Goal: Information Seeking & Learning: Check status

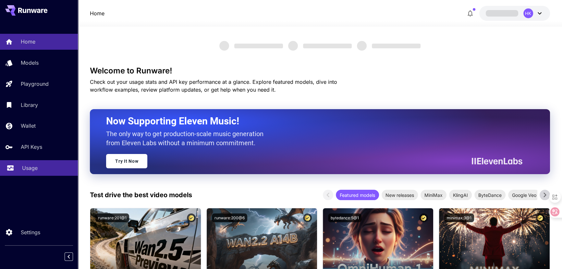
click at [24, 165] on p "Usage" at bounding box center [30, 168] width 16 height 8
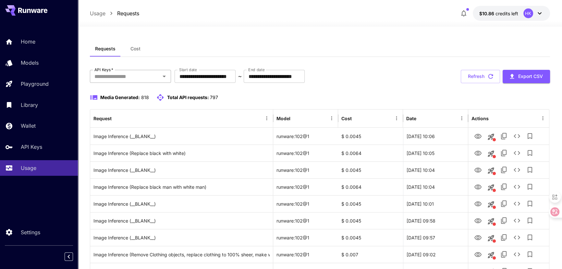
click at [146, 73] on input "API Keys   *" at bounding box center [125, 76] width 67 height 9
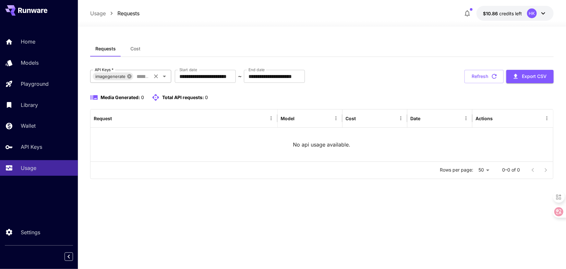
click at [131, 77] on icon at bounding box center [129, 76] width 5 height 5
click at [126, 76] on input "API Keys   *" at bounding box center [125, 76] width 67 height 9
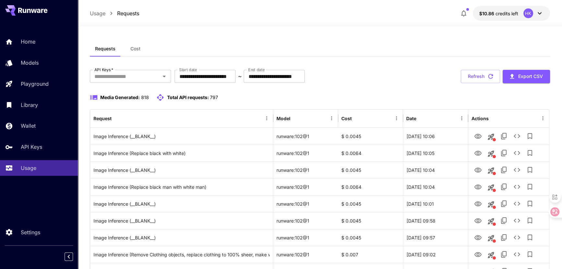
click at [367, 74] on div "**********" at bounding box center [320, 76] width 460 height 13
click at [466, 78] on button "Refresh" at bounding box center [480, 76] width 39 height 13
click at [539, 15] on icon at bounding box center [540, 13] width 8 height 8
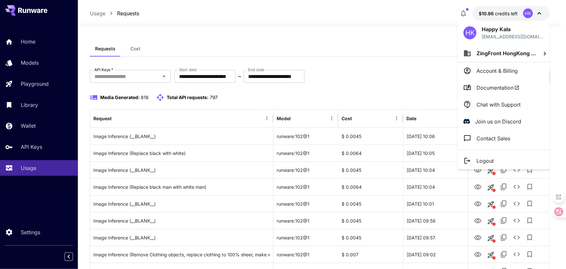
click at [487, 161] on p "Logout" at bounding box center [485, 161] width 17 height 8
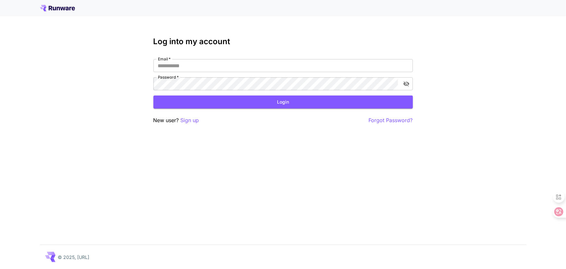
type input "**********"
click at [274, 102] on button "Login" at bounding box center [284, 101] width 260 height 13
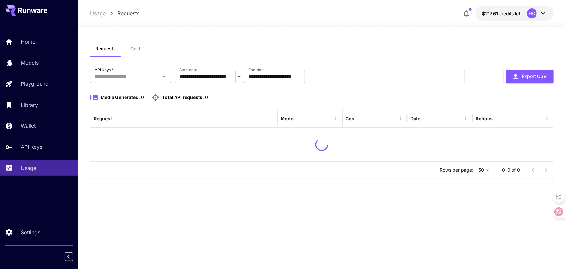
click at [376, 223] on div "**********" at bounding box center [322, 148] width 464 height 214
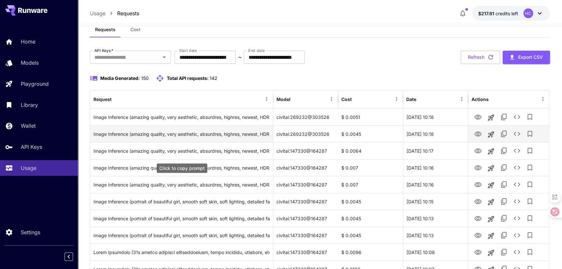
scroll to position [29, 0]
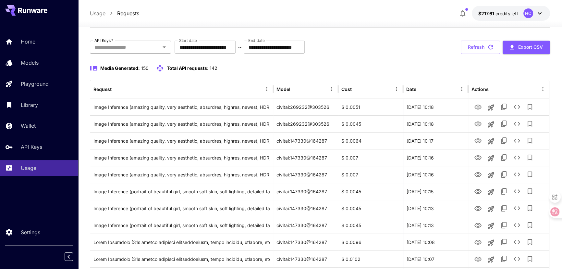
click at [137, 44] on input "API Keys   *" at bounding box center [125, 47] width 67 height 9
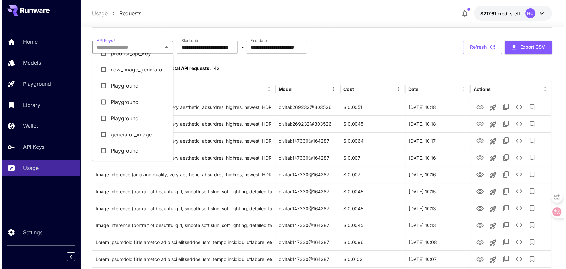
scroll to position [59, 0]
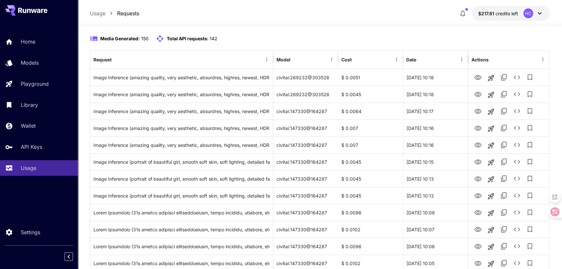
click at [263, 35] on div "Media Generated: 150 Total API requests: 142" at bounding box center [320, 39] width 460 height 8
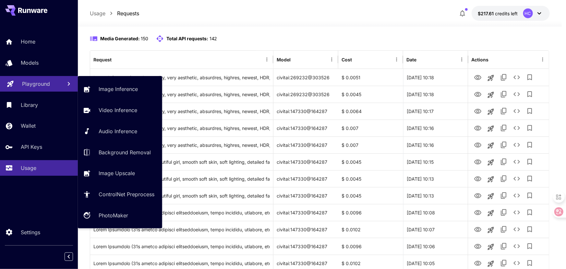
click at [34, 83] on p "Playground" at bounding box center [36, 84] width 28 height 8
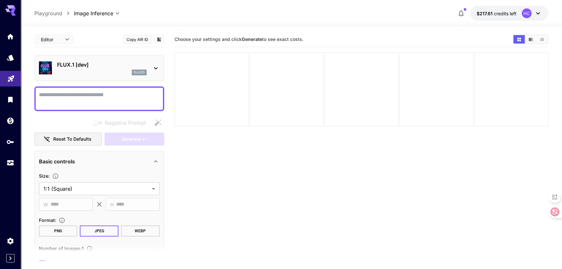
drag, startPoint x: 246, startPoint y: 204, endPoint x: 134, endPoint y: 179, distance: 114.6
click at [246, 203] on section "Choose your settings and click Generate to see exact costs." at bounding box center [362, 166] width 374 height 269
click at [8, 142] on icon "API Keys" at bounding box center [10, 140] width 7 height 4
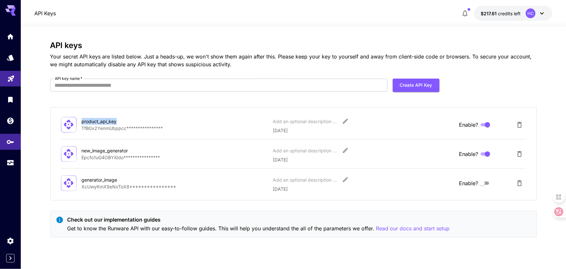
drag, startPoint x: 117, startPoint y: 121, endPoint x: 81, endPoint y: 121, distance: 35.4
click at [82, 121] on div "product_api_key" at bounding box center [114, 121] width 65 height 7
click at [12, 162] on icon "Usage" at bounding box center [11, 161] width 8 height 8
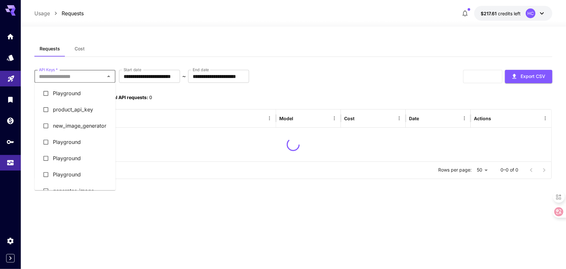
click at [90, 79] on input "API Keys   *" at bounding box center [69, 76] width 67 height 9
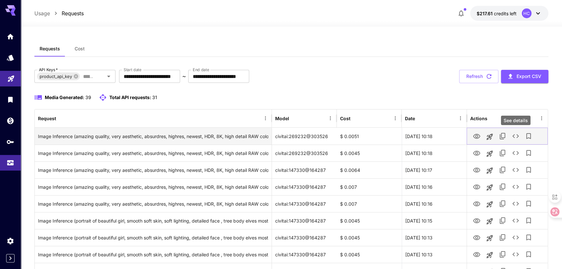
click at [513, 135] on icon "See details" at bounding box center [516, 136] width 6 height 4
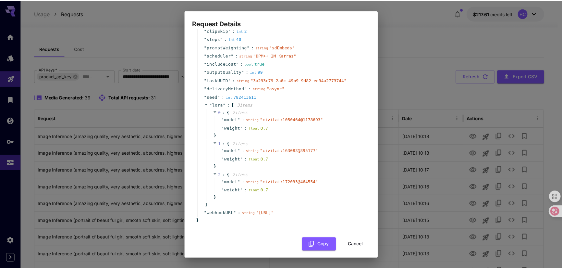
scroll to position [159, 0]
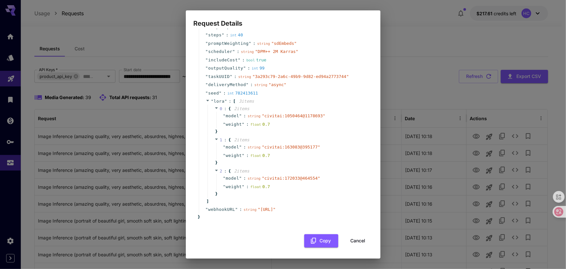
click at [395, 21] on div "Request Details { 22 item s " taskType " : string " imageInference " " model " …" at bounding box center [283, 134] width 566 height 269
click at [418, 81] on div "Request Details { 22 item s " taskType " : string " imageInference " " model " …" at bounding box center [283, 134] width 566 height 269
click at [353, 239] on button "Cancel" at bounding box center [358, 240] width 29 height 13
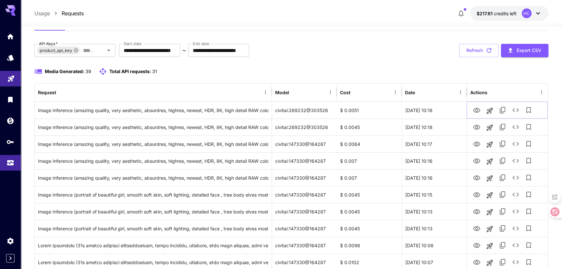
scroll to position [0, 0]
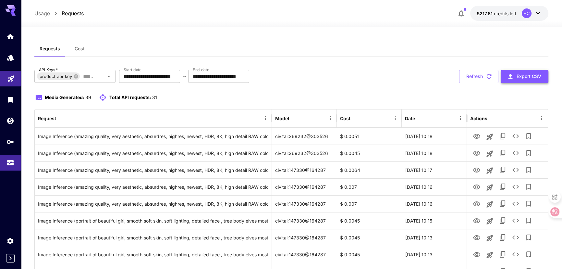
click at [521, 75] on button "Export CSV" at bounding box center [524, 76] width 47 height 13
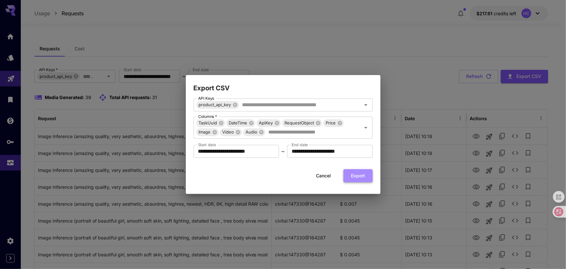
click at [352, 175] on button "Export" at bounding box center [358, 175] width 29 height 13
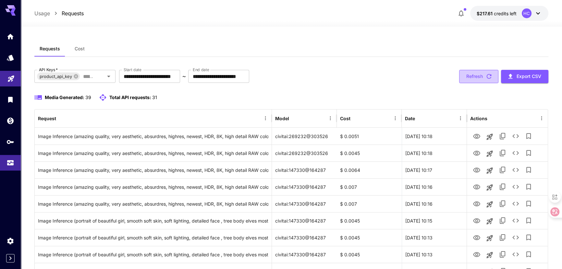
click at [487, 78] on icon "button" at bounding box center [489, 76] width 7 height 7
click at [520, 80] on button "Export CSV" at bounding box center [524, 76] width 47 height 13
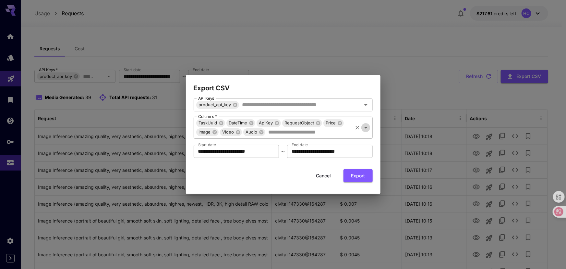
click at [365, 130] on icon "Open" at bounding box center [366, 128] width 8 height 8
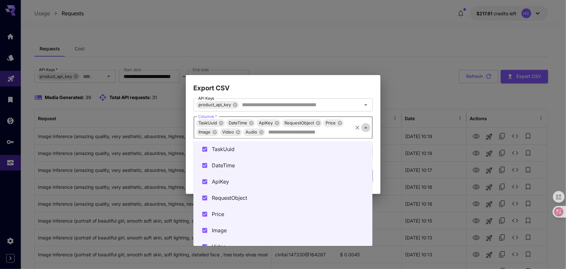
click at [365, 130] on icon "Close" at bounding box center [366, 128] width 8 height 8
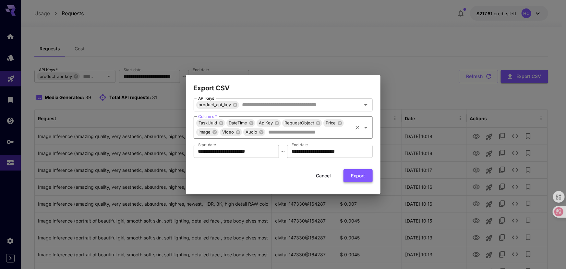
click at [358, 178] on button "Export" at bounding box center [358, 175] width 29 height 13
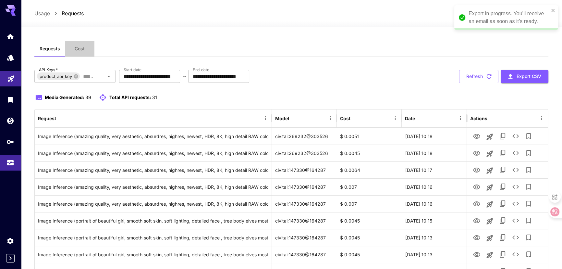
click at [75, 52] on button "Cost" at bounding box center [79, 49] width 29 height 16
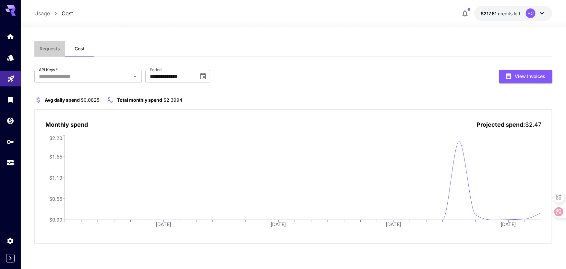
click at [53, 48] on span "Requests" at bounding box center [50, 49] width 20 height 6
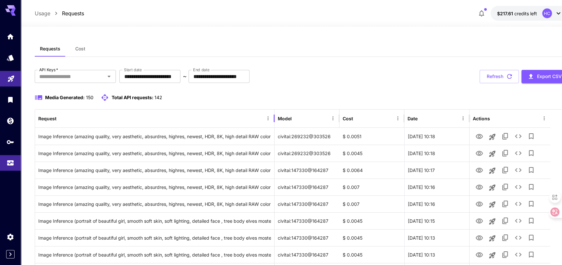
drag, startPoint x: 271, startPoint y: 117, endPoint x: 273, endPoint y: 123, distance: 6.9
click at [273, 123] on div at bounding box center [274, 118] width 3 height 18
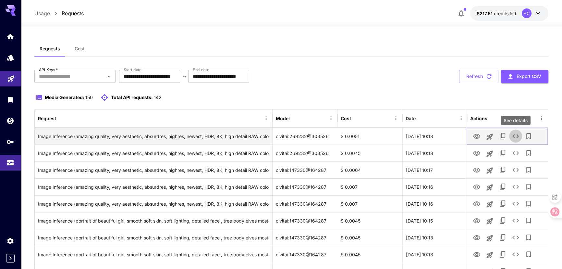
click at [513, 136] on icon "See details" at bounding box center [516, 136] width 6 height 4
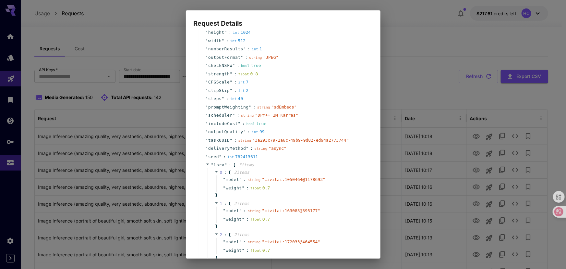
scroll to position [71, 0]
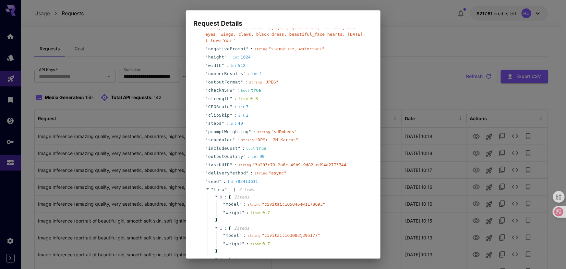
click at [412, 35] on div "Request Details { 22 item s " taskType " : string " imageInference " " model " …" at bounding box center [283, 134] width 566 height 269
click at [439, 31] on div "Request Details { 22 item s " taskType " : string " imageInference " " model " …" at bounding box center [283, 134] width 566 height 269
click at [418, 52] on div "Request Details { 22 item s " taskType " : string " imageInference " " model " …" at bounding box center [283, 134] width 566 height 269
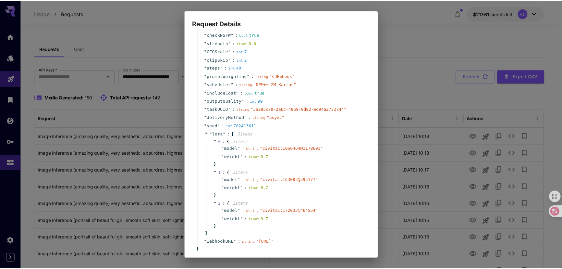
scroll to position [159, 0]
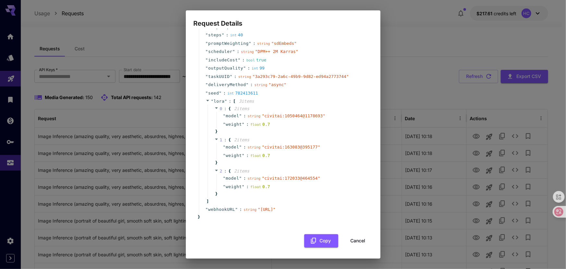
click at [352, 243] on button "Cancel" at bounding box center [358, 240] width 29 height 13
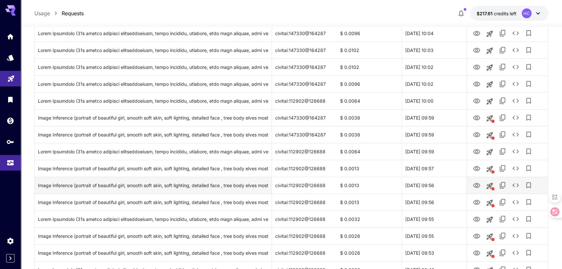
scroll to position [356, 0]
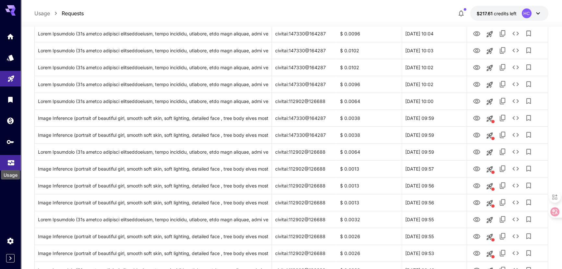
click at [9, 159] on icon "Usage" at bounding box center [11, 159] width 6 height 3
click at [10, 144] on link at bounding box center [10, 142] width 21 height 16
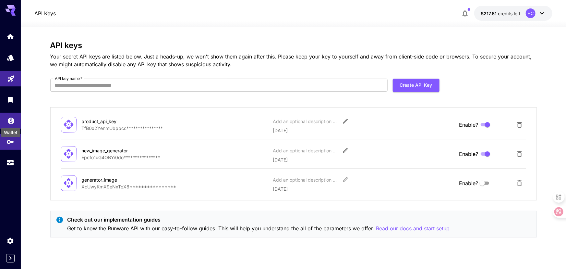
click at [12, 122] on icon "Wallet" at bounding box center [11, 119] width 6 height 6
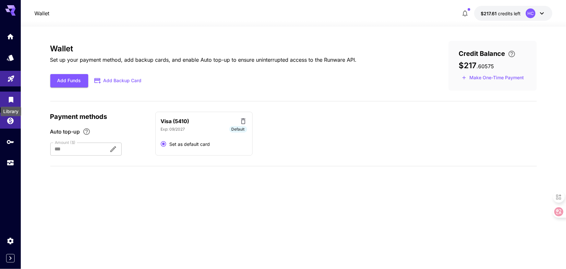
click at [10, 101] on icon "Library" at bounding box center [11, 98] width 8 height 8
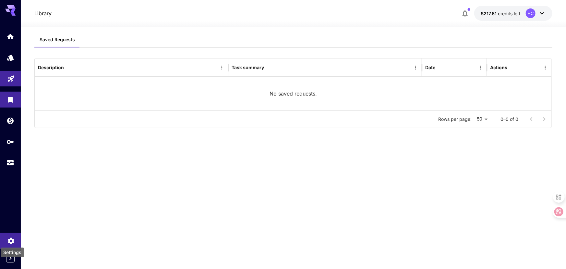
click at [9, 241] on icon "Settings" at bounding box center [11, 239] width 6 height 6
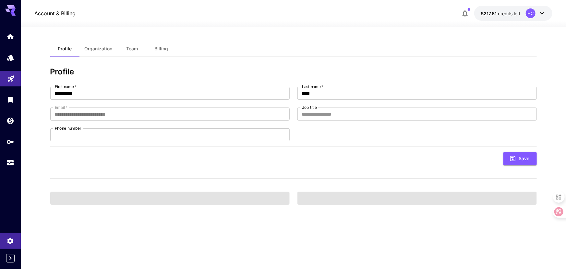
click at [100, 49] on span "Organization" at bounding box center [99, 49] width 28 height 6
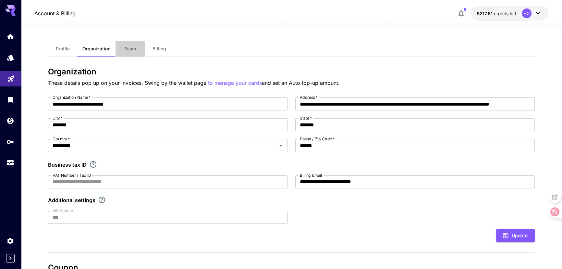
click at [128, 50] on span "Team" at bounding box center [130, 49] width 12 height 6
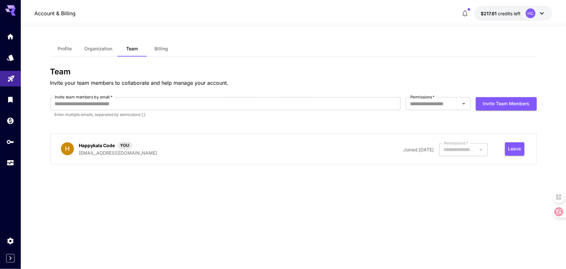
click at [160, 48] on span "Billing" at bounding box center [162, 49] width 14 height 6
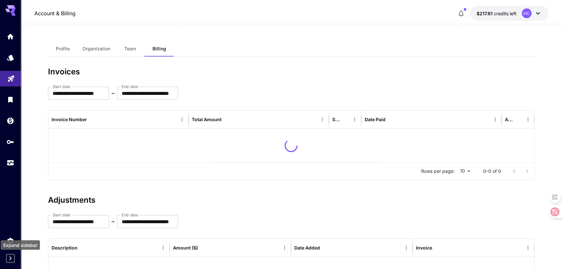
click at [6, 262] on div "Expand sidebar" at bounding box center [10, 258] width 8 height 8
click at [8, 261] on icon "Expand sidebar" at bounding box center [10, 258] width 8 height 8
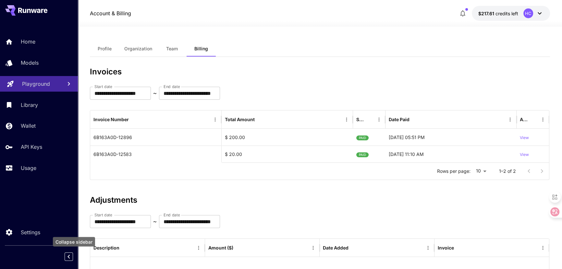
click at [66, 257] on icon "Collapse sidebar" at bounding box center [69, 257] width 8 height 8
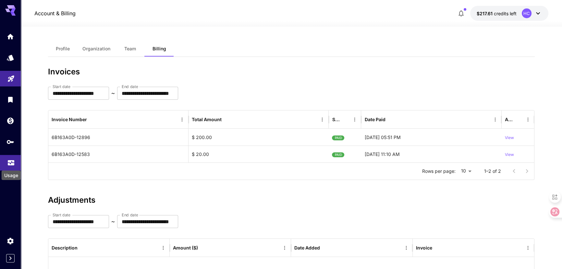
click at [11, 162] on icon "Usage" at bounding box center [11, 161] width 8 height 8
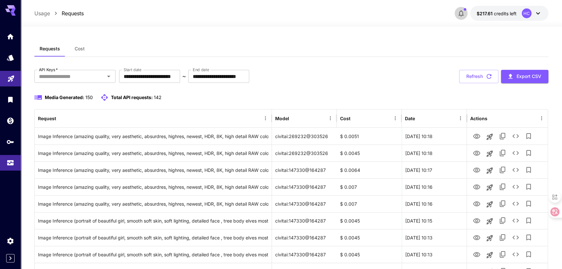
click at [461, 15] on icon "button" at bounding box center [461, 13] width 8 height 8
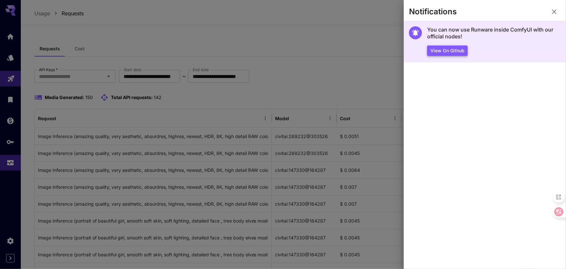
click at [454, 52] on button "View on Github" at bounding box center [448, 50] width 41 height 11
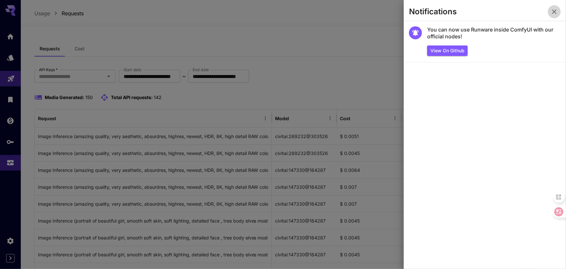
click at [552, 13] on icon "button" at bounding box center [555, 12] width 8 height 8
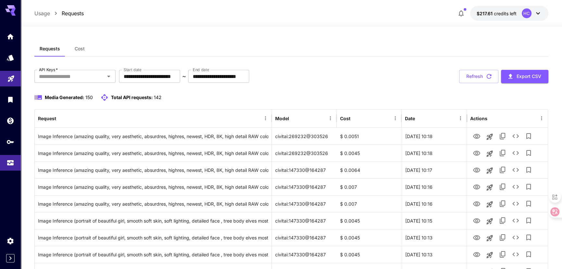
click at [517, 78] on button "Export CSV" at bounding box center [524, 76] width 47 height 13
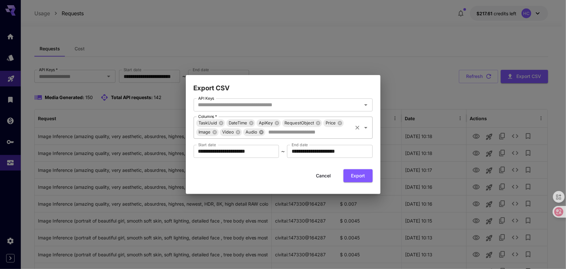
click at [261, 132] on icon at bounding box center [261, 132] width 5 height 5
click at [240, 131] on icon at bounding box center [238, 132] width 4 height 4
click at [355, 179] on button "Export" at bounding box center [358, 175] width 29 height 13
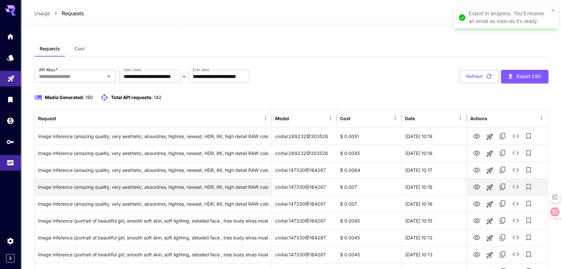
scroll to position [29, 0]
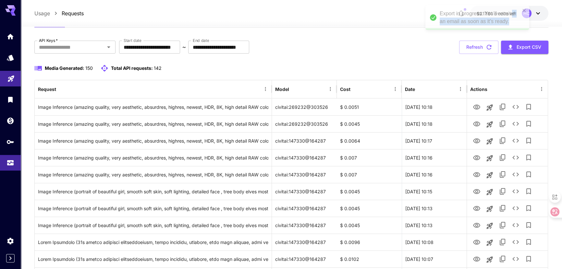
drag, startPoint x: 483, startPoint y: 30, endPoint x: 454, endPoint y: 19, distance: 30.9
click at [454, 19] on div "Export in progress. You’ll receive an email as soon as it’s ready." at bounding box center [480, 18] width 81 height 16
drag, startPoint x: 468, startPoint y: 12, endPoint x: 468, endPoint y: 17, distance: 4.6
click at [468, 17] on div "Export in progress. You’ll receive an email as soon as it’s ready." at bounding box center [509, 17] width 94 height 19
click at [475, 18] on div "Export in progress. You’ll receive an email as soon as it’s ready." at bounding box center [509, 18] width 81 height 16
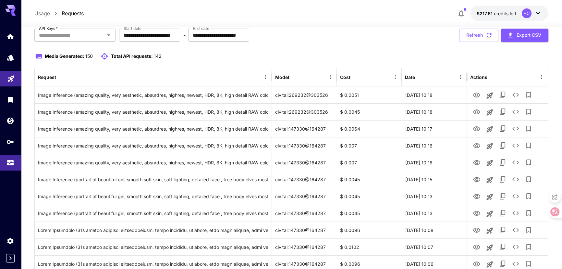
scroll to position [0, 0]
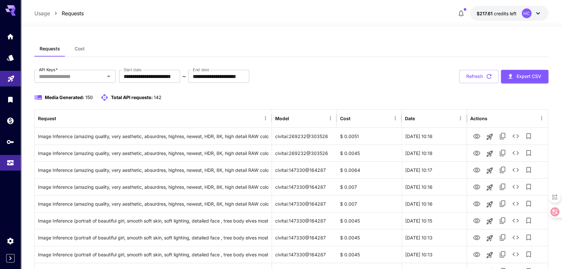
click at [115, 99] on span "Total API requests:" at bounding box center [132, 97] width 42 height 6
click at [81, 97] on span "Media Generated:" at bounding box center [65, 97] width 40 height 6
click at [121, 99] on span "Total API requests:" at bounding box center [132, 97] width 42 height 6
click at [528, 78] on button "Export CSV" at bounding box center [524, 76] width 47 height 13
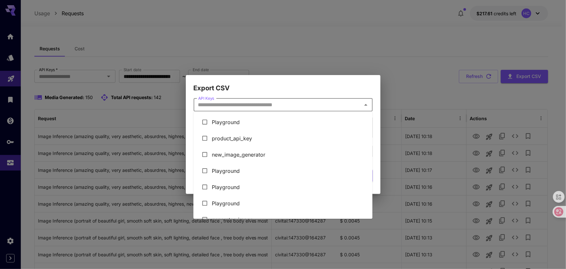
click at [214, 104] on input "API Keys" at bounding box center [278, 104] width 165 height 9
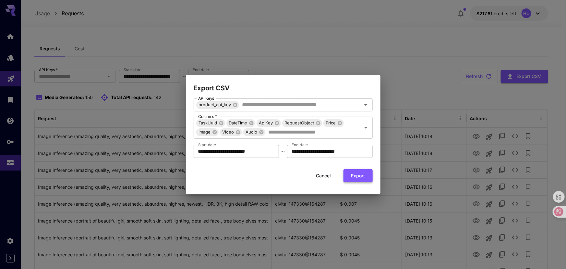
click at [363, 177] on button "Export" at bounding box center [358, 175] width 29 height 13
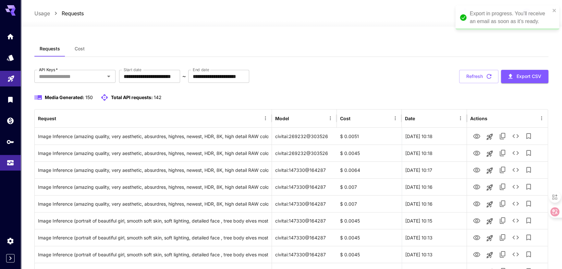
click at [468, 16] on div "Export in progress. You’ll receive an email as soon as it’s ready." at bounding box center [505, 17] width 94 height 19
click at [552, 213] on icon at bounding box center [550, 211] width 6 height 6
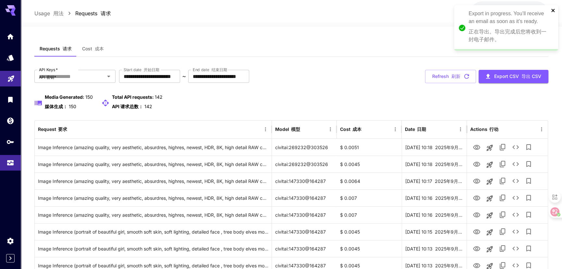
click at [552, 12] on icon "close" at bounding box center [553, 10] width 5 height 5
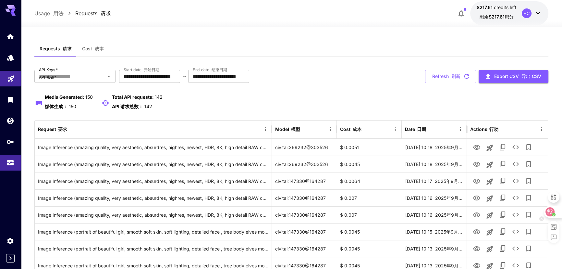
click at [550, 209] on icon at bounding box center [550, 211] width 6 height 6
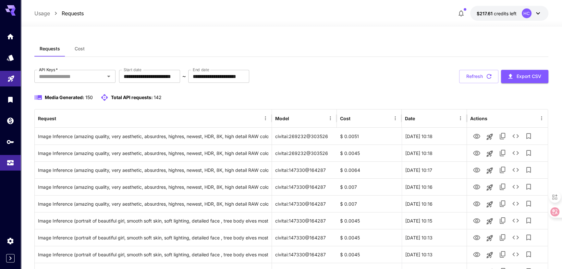
click at [203, 97] on div "Media Generated: 150 Total API requests: 142" at bounding box center [291, 97] width 515 height 8
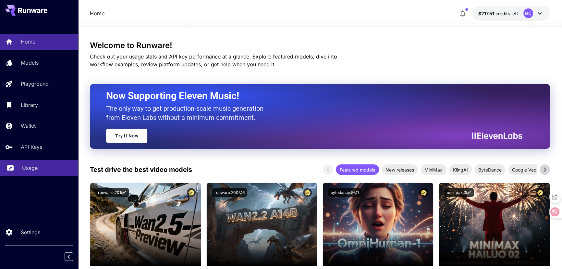
click at [23, 168] on p "Usage" at bounding box center [30, 168] width 16 height 8
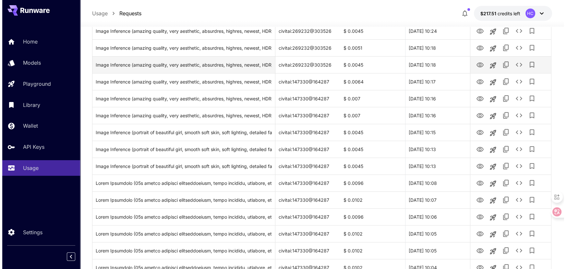
scroll to position [561, 0]
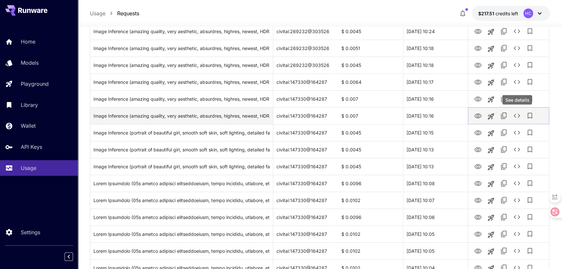
click at [515, 116] on icon "See details" at bounding box center [517, 116] width 6 height 4
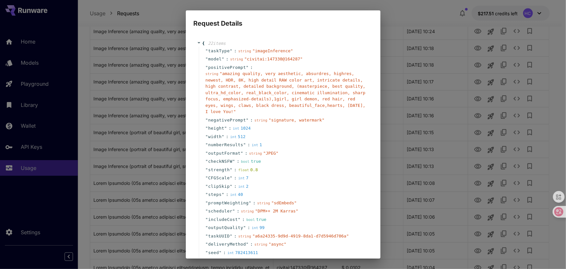
click at [391, 196] on div "Request Details { 22 item s " taskType " : string " imageInference " " model " …" at bounding box center [283, 134] width 566 height 269
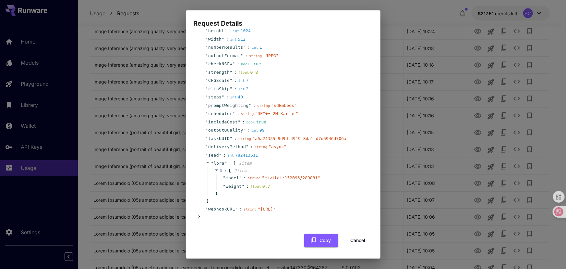
click at [361, 239] on button "Cancel" at bounding box center [358, 240] width 29 height 13
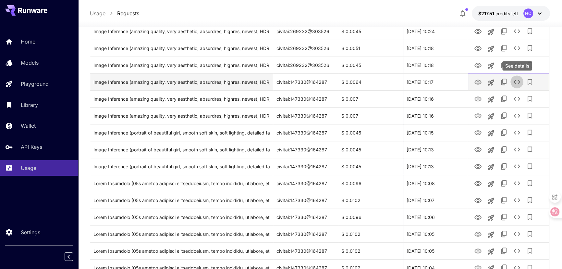
click at [513, 81] on button "See details" at bounding box center [517, 81] width 13 height 13
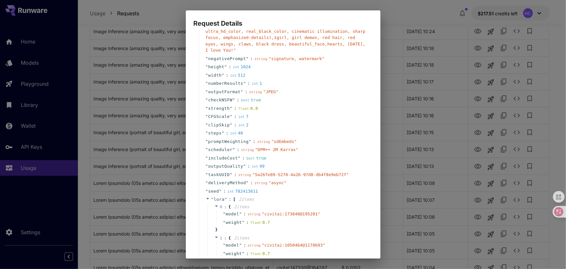
scroll to position [128, 0]
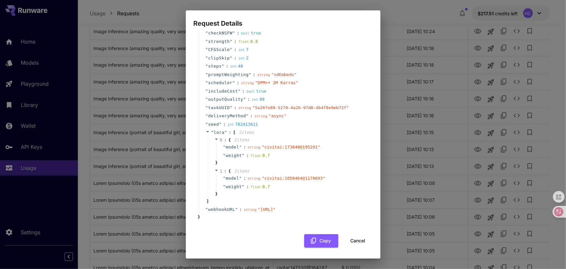
click at [351, 239] on button "Cancel" at bounding box center [358, 240] width 29 height 13
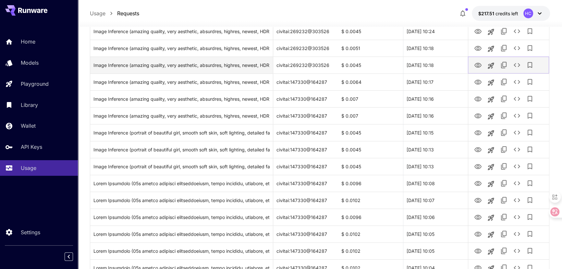
click at [516, 64] on icon "See details" at bounding box center [517, 65] width 8 height 8
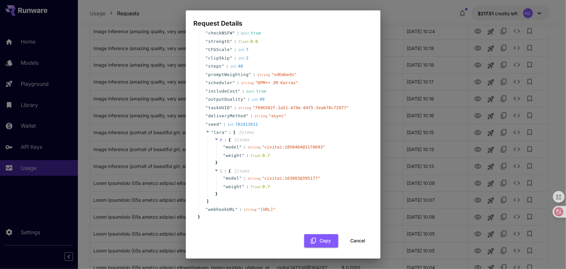
click at [354, 240] on button "Cancel" at bounding box center [358, 240] width 29 height 13
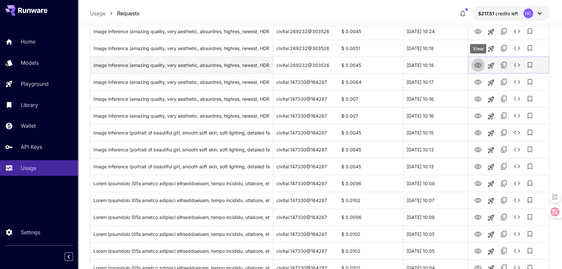
click at [476, 66] on icon "View" at bounding box center [478, 65] width 7 height 5
click at [516, 66] on icon "See details" at bounding box center [517, 65] width 6 height 4
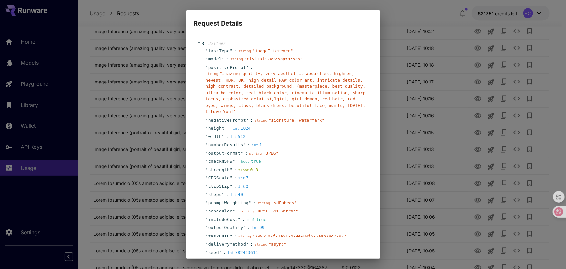
click at [334, 207] on div "" scheduler " : string " DPM++ 2M Karras "" at bounding box center [284, 211] width 171 height 8
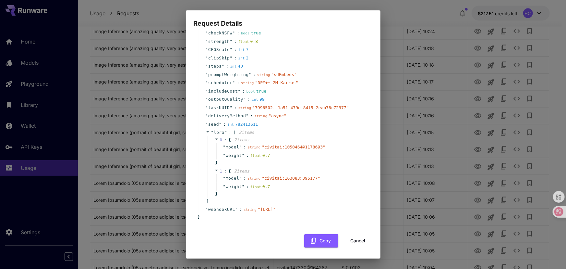
click at [359, 238] on button "Cancel" at bounding box center [358, 240] width 29 height 13
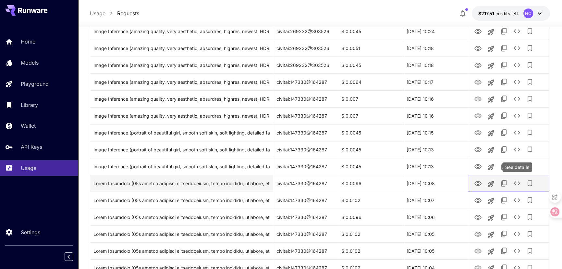
click at [515, 181] on icon "See details" at bounding box center [517, 183] width 8 height 8
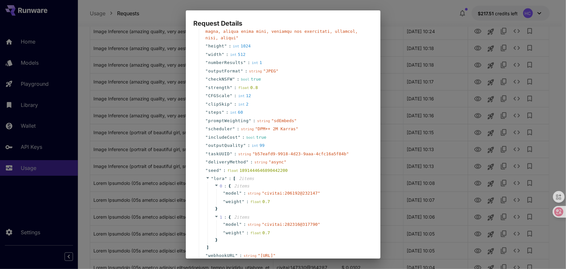
scroll to position [318, 0]
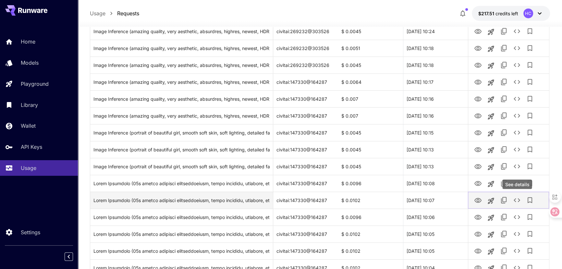
click at [516, 198] on icon "See details" at bounding box center [517, 200] width 8 height 8
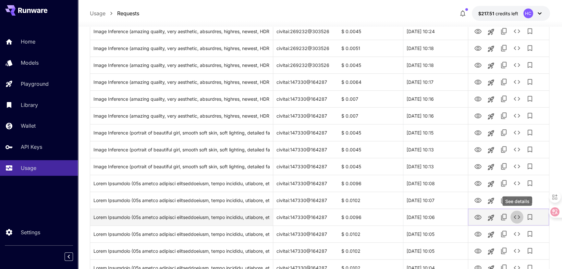
click at [516, 217] on icon "See details" at bounding box center [517, 217] width 8 height 8
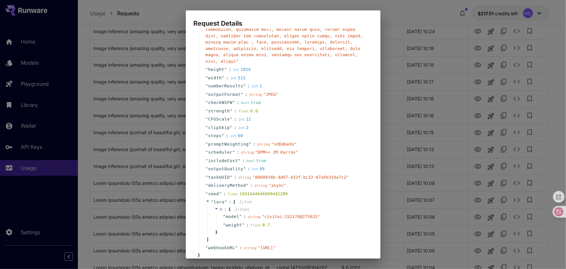
scroll to position [287, 0]
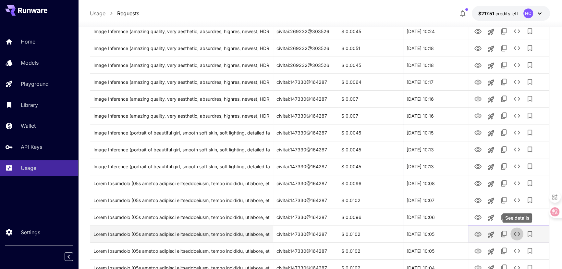
click at [517, 233] on icon "See details" at bounding box center [517, 234] width 8 height 8
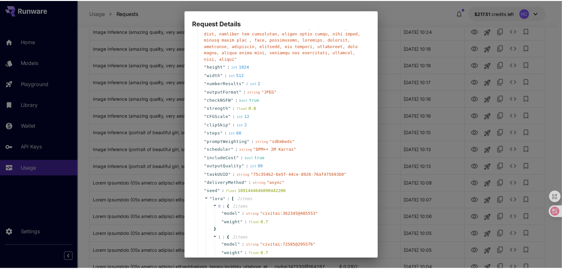
scroll to position [318, 0]
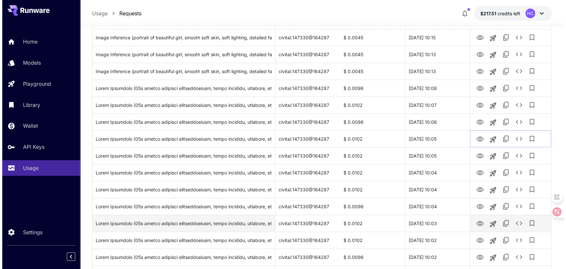
scroll to position [649, 0]
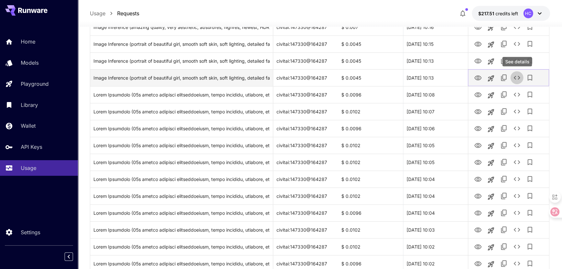
click at [516, 79] on icon "See details" at bounding box center [517, 78] width 8 height 8
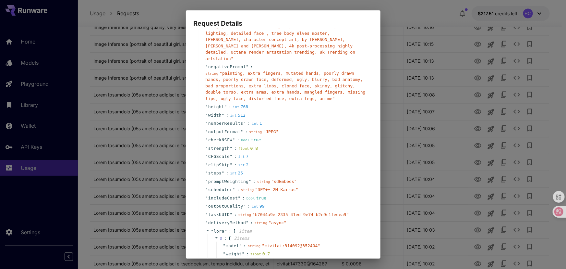
scroll to position [108, 0]
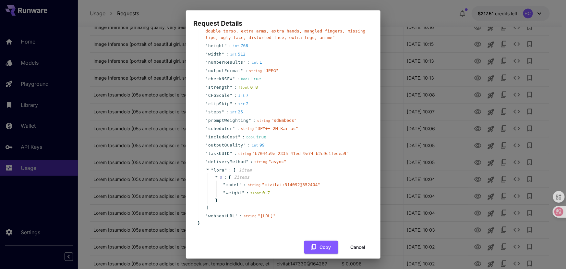
click at [359, 241] on button "Cancel" at bounding box center [358, 247] width 29 height 13
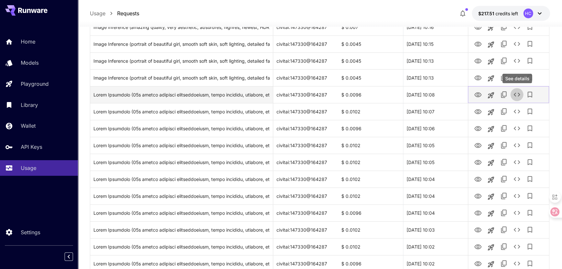
click at [516, 92] on icon "See details" at bounding box center [517, 95] width 8 height 8
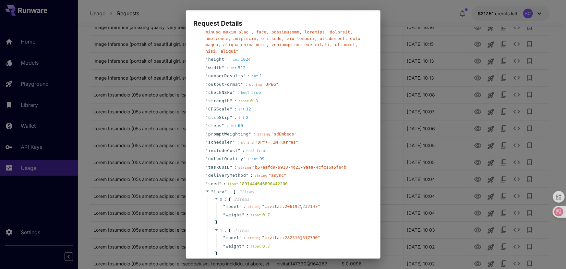
scroll to position [318, 0]
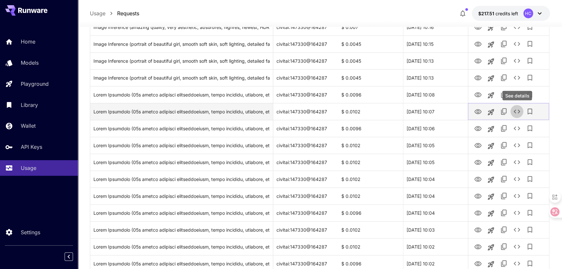
click at [515, 113] on icon "See details" at bounding box center [517, 111] width 8 height 8
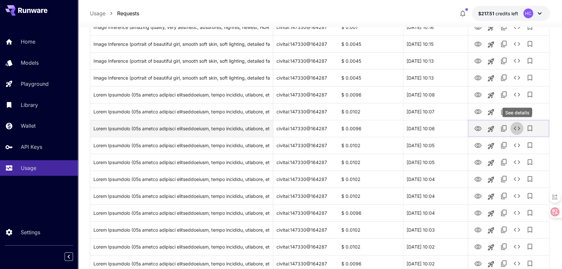
click at [518, 128] on icon "See details" at bounding box center [517, 128] width 8 height 8
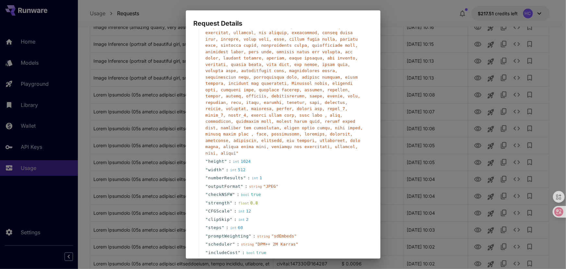
scroll to position [287, 0]
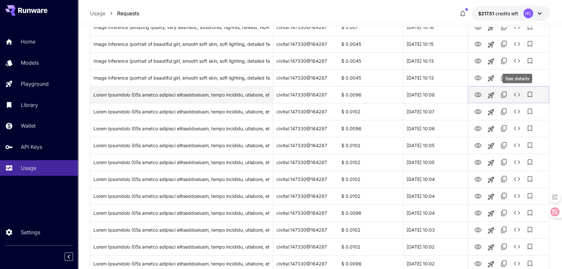
click at [516, 95] on icon "See details" at bounding box center [517, 95] width 8 height 8
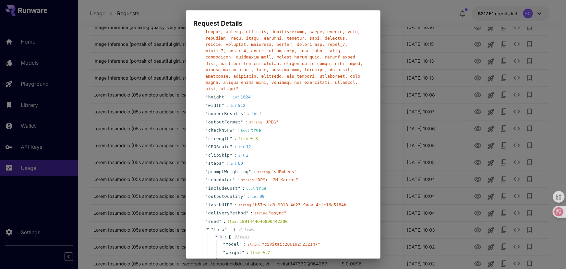
scroll to position [318, 0]
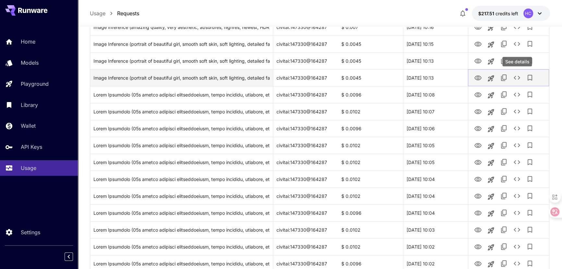
click at [516, 77] on icon "See details" at bounding box center [517, 78] width 8 height 8
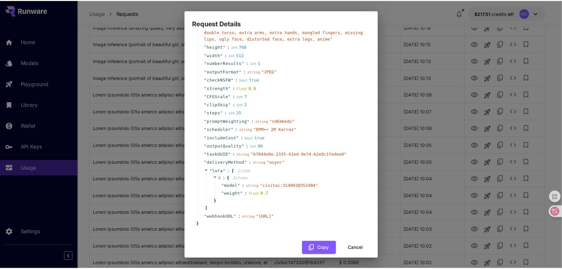
scroll to position [108, 0]
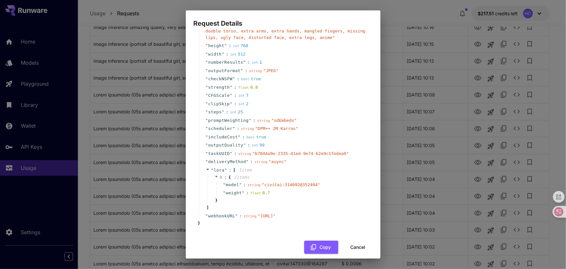
click at [330, 189] on div "" weight " : float 0.7" at bounding box center [292, 193] width 150 height 8
click at [355, 241] on button "Cancel" at bounding box center [358, 247] width 29 height 13
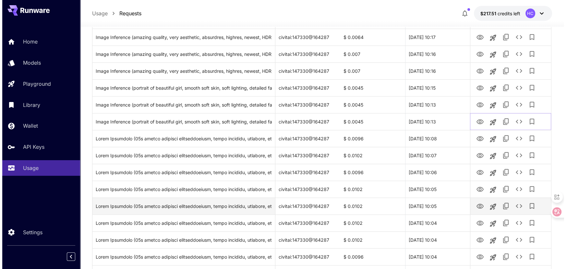
scroll to position [590, 0]
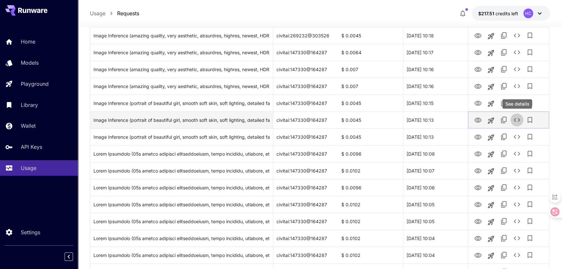
click at [517, 120] on icon "See details" at bounding box center [517, 120] width 8 height 8
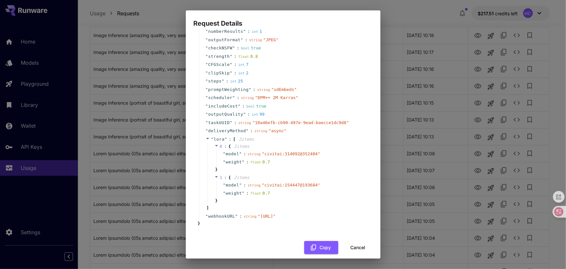
scroll to position [139, 0]
click at [355, 241] on button "Cancel" at bounding box center [358, 247] width 29 height 13
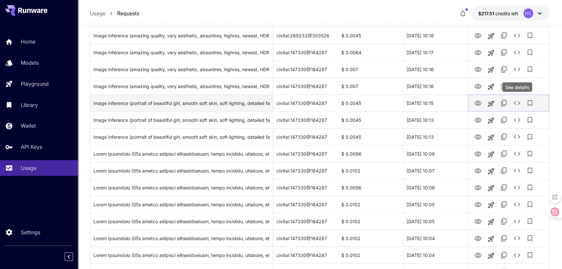
click at [516, 101] on icon "See details" at bounding box center [517, 103] width 8 height 8
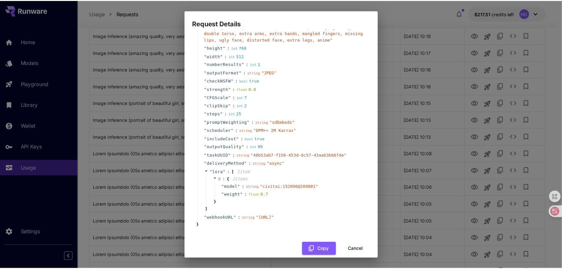
scroll to position [108, 0]
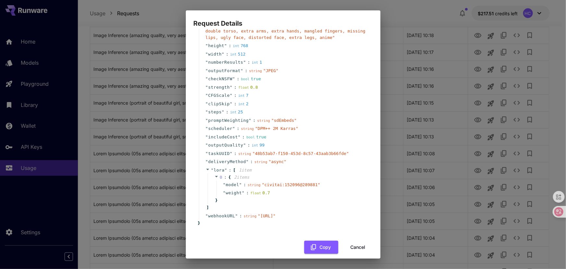
click at [356, 241] on button "Cancel" at bounding box center [358, 247] width 29 height 13
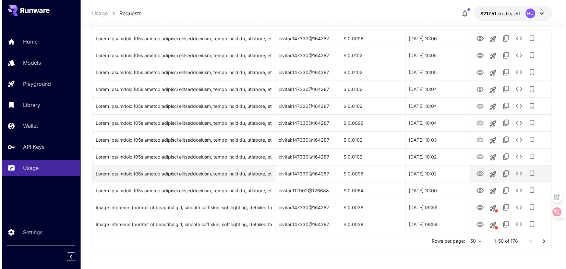
scroll to position [739, 0]
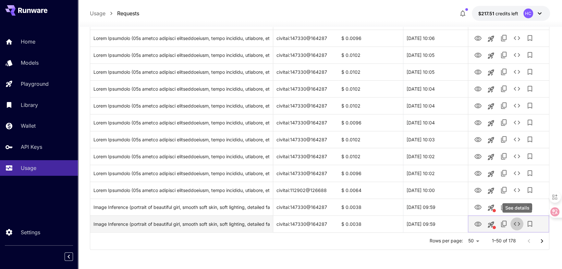
click at [517, 225] on icon "See details" at bounding box center [517, 224] width 8 height 8
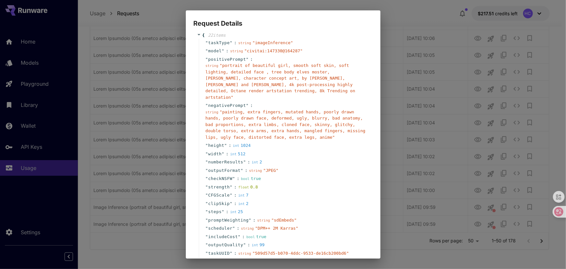
scroll to position [0, 0]
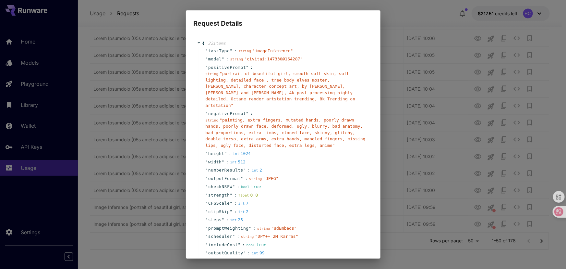
click at [414, 260] on div "Request Details { 22 item s " taskType " : string " imageInference " " model " …" at bounding box center [283, 134] width 566 height 269
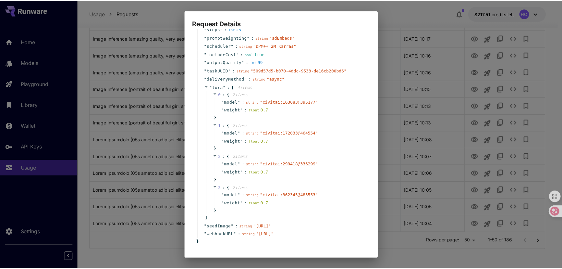
scroll to position [220, 0]
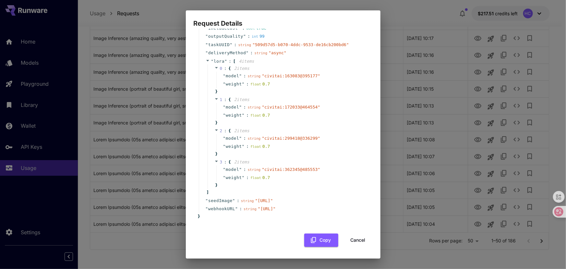
click at [356, 238] on button "Cancel" at bounding box center [358, 239] width 29 height 13
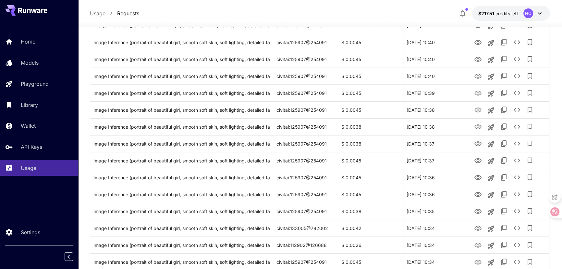
scroll to position [61, 0]
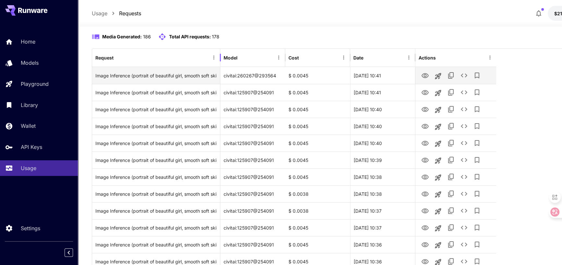
drag, startPoint x: 273, startPoint y: 59, endPoint x: 226, endPoint y: 71, distance: 48.9
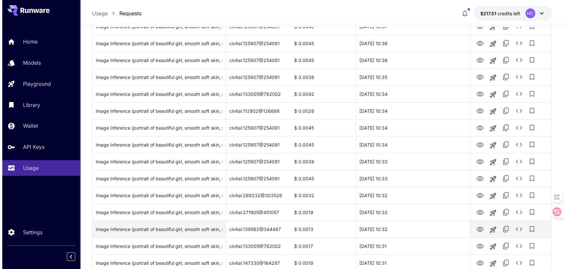
scroll to position [208, 0]
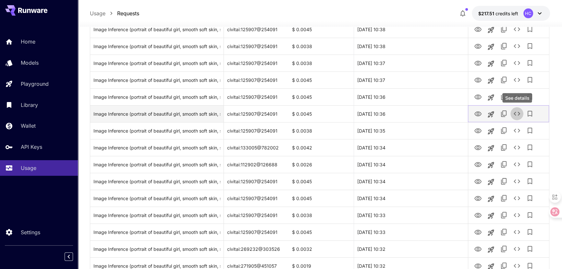
click at [515, 114] on icon "See details" at bounding box center [517, 114] width 6 height 4
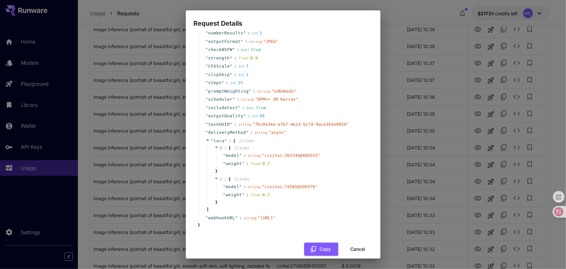
scroll to position [139, 0]
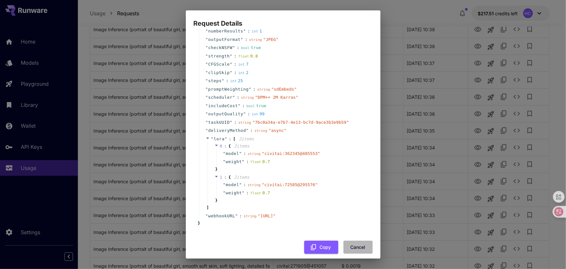
click at [351, 241] on button "Cancel" at bounding box center [358, 247] width 29 height 13
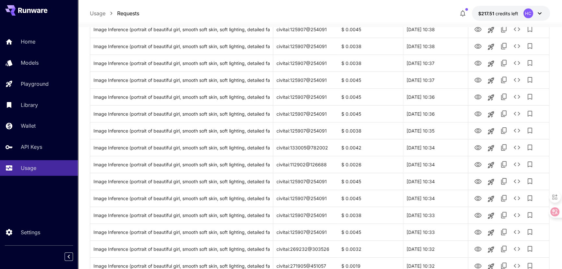
click at [539, 13] on icon at bounding box center [540, 13] width 4 height 2
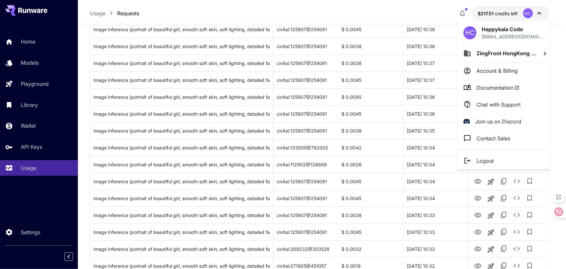
click at [482, 88] on span "Documentation" at bounding box center [498, 88] width 43 height 8
